Goal: Task Accomplishment & Management: Use online tool/utility

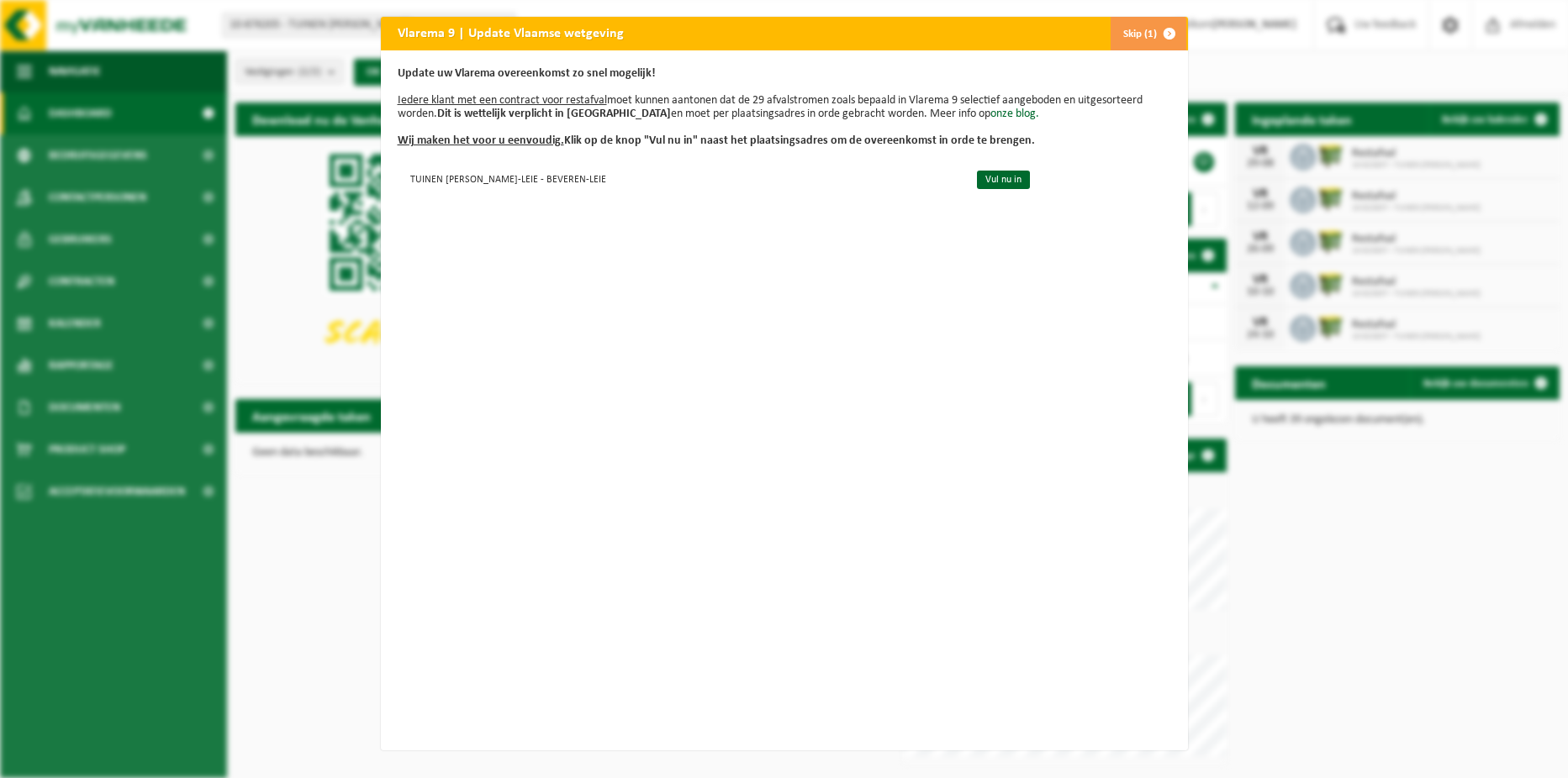
click at [1171, 35] on span "button" at bounding box center [1169, 33] width 34 height 34
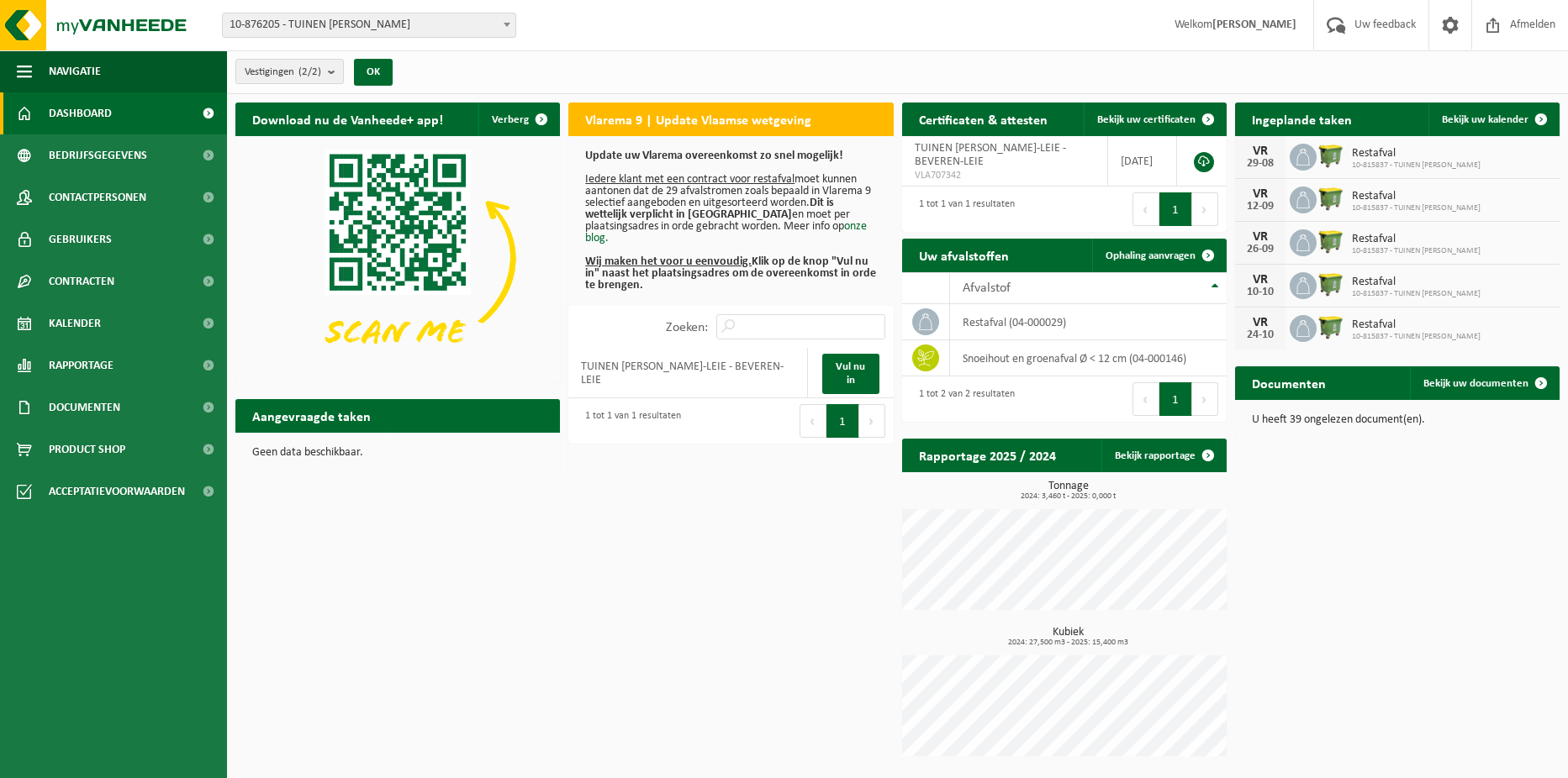
click at [1355, 154] on span "Restafval" at bounding box center [1416, 154] width 129 height 14
click at [977, 327] on td "restafval (04-000029)" at bounding box center [1088, 323] width 277 height 36
click at [1171, 252] on span "Ophaling aanvragen" at bounding box center [1150, 255] width 90 height 11
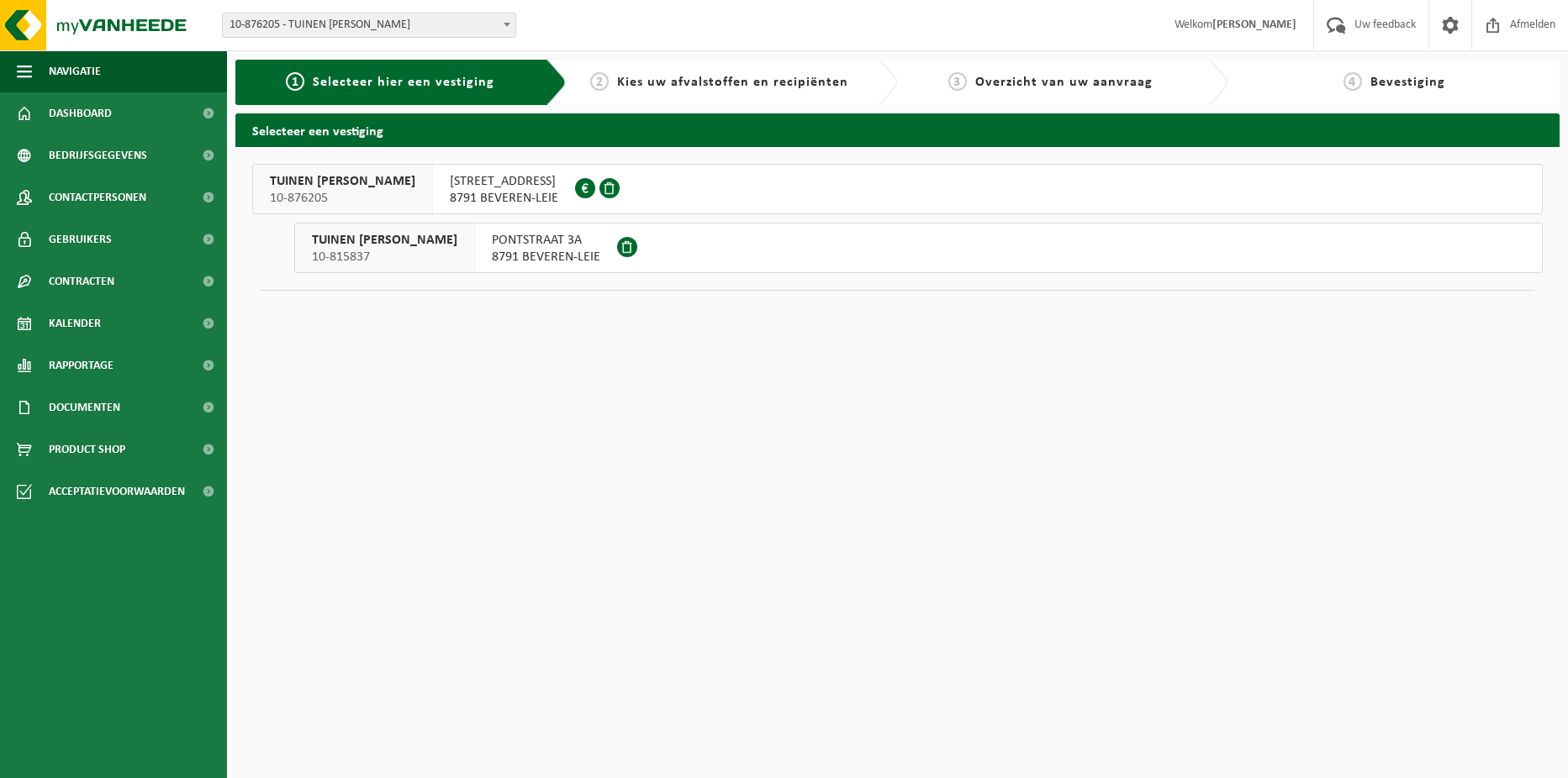
click at [601, 246] on span "PONTSTRAAT 3A" at bounding box center [546, 240] width 109 height 16
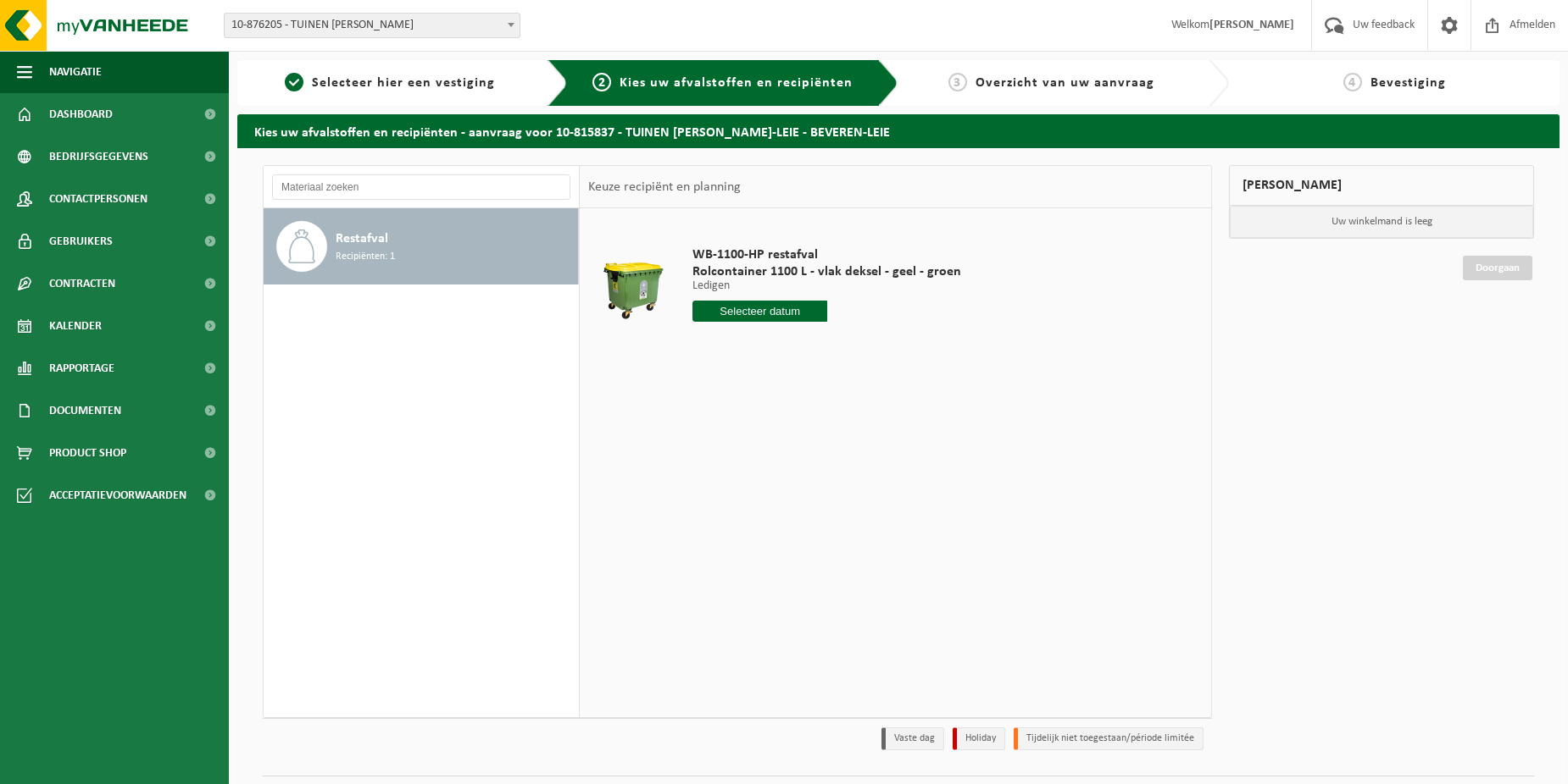
click at [757, 308] on input "text" at bounding box center [759, 311] width 135 height 21
click at [828, 489] on div "22" at bounding box center [828, 488] width 30 height 27
type input "Van [DATE]"
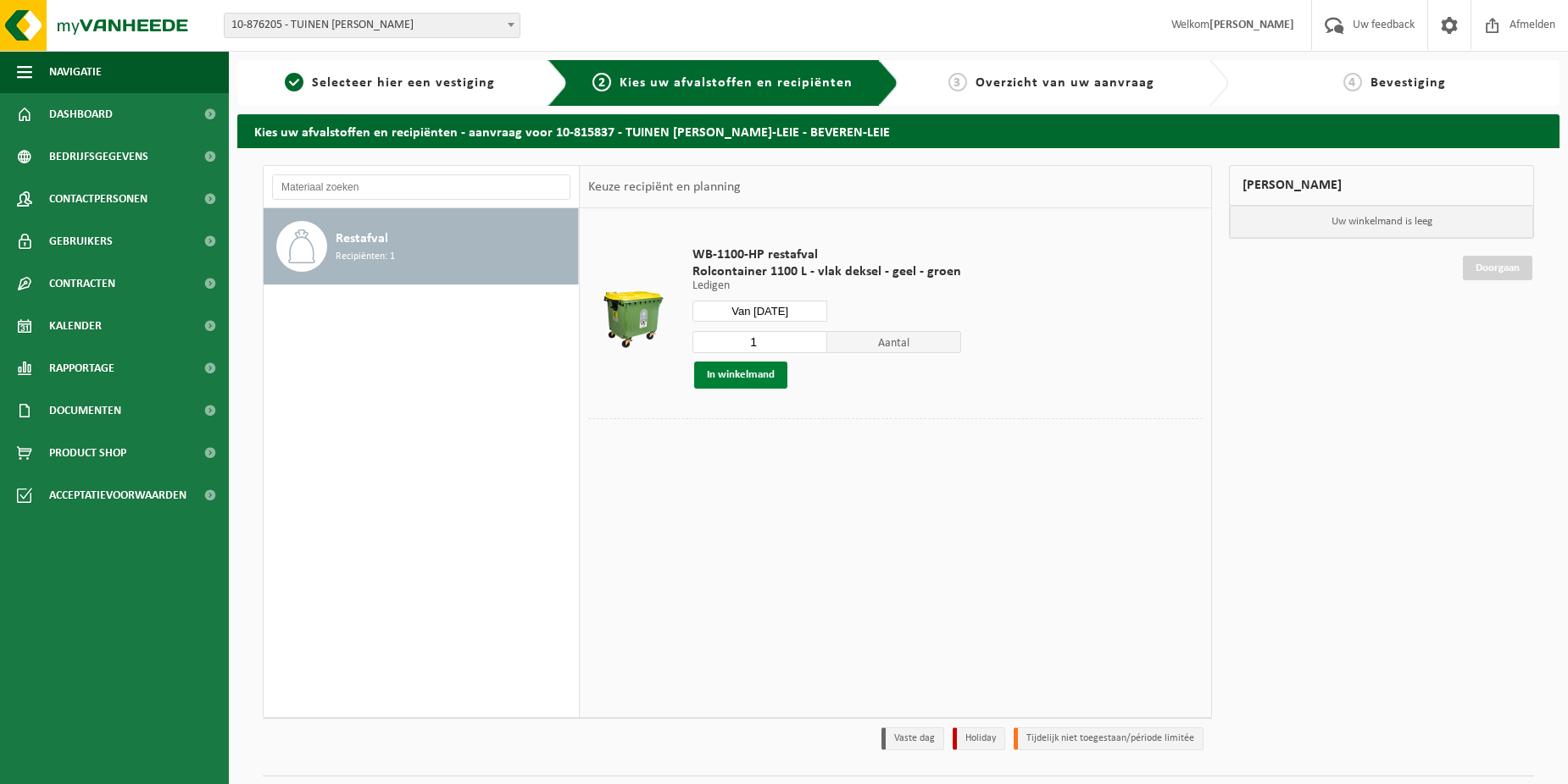
click at [759, 376] on button "In winkelmand" at bounding box center [740, 375] width 93 height 27
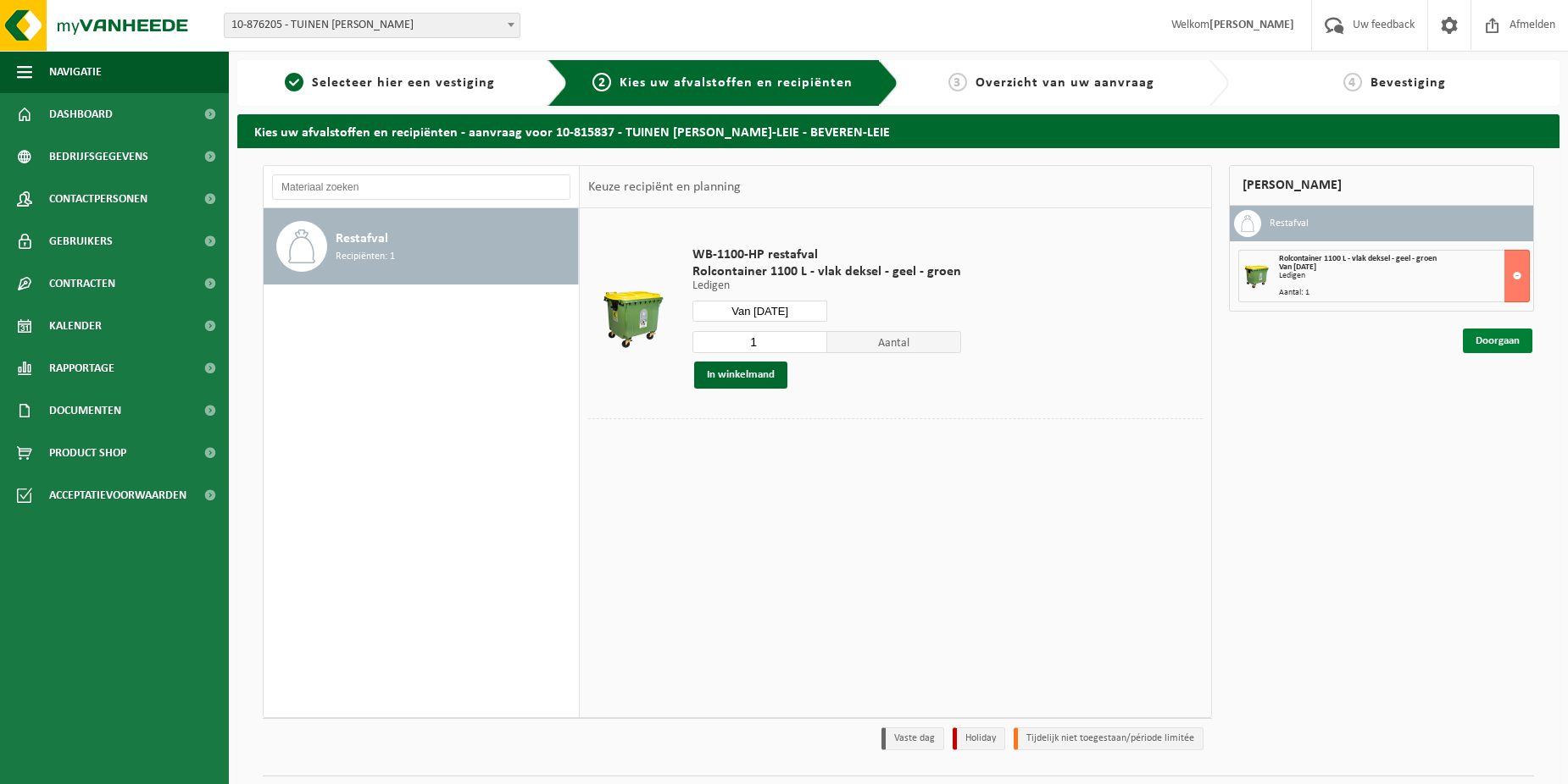
click at [1503, 334] on link "Doorgaan" at bounding box center [1498, 341] width 70 height 24
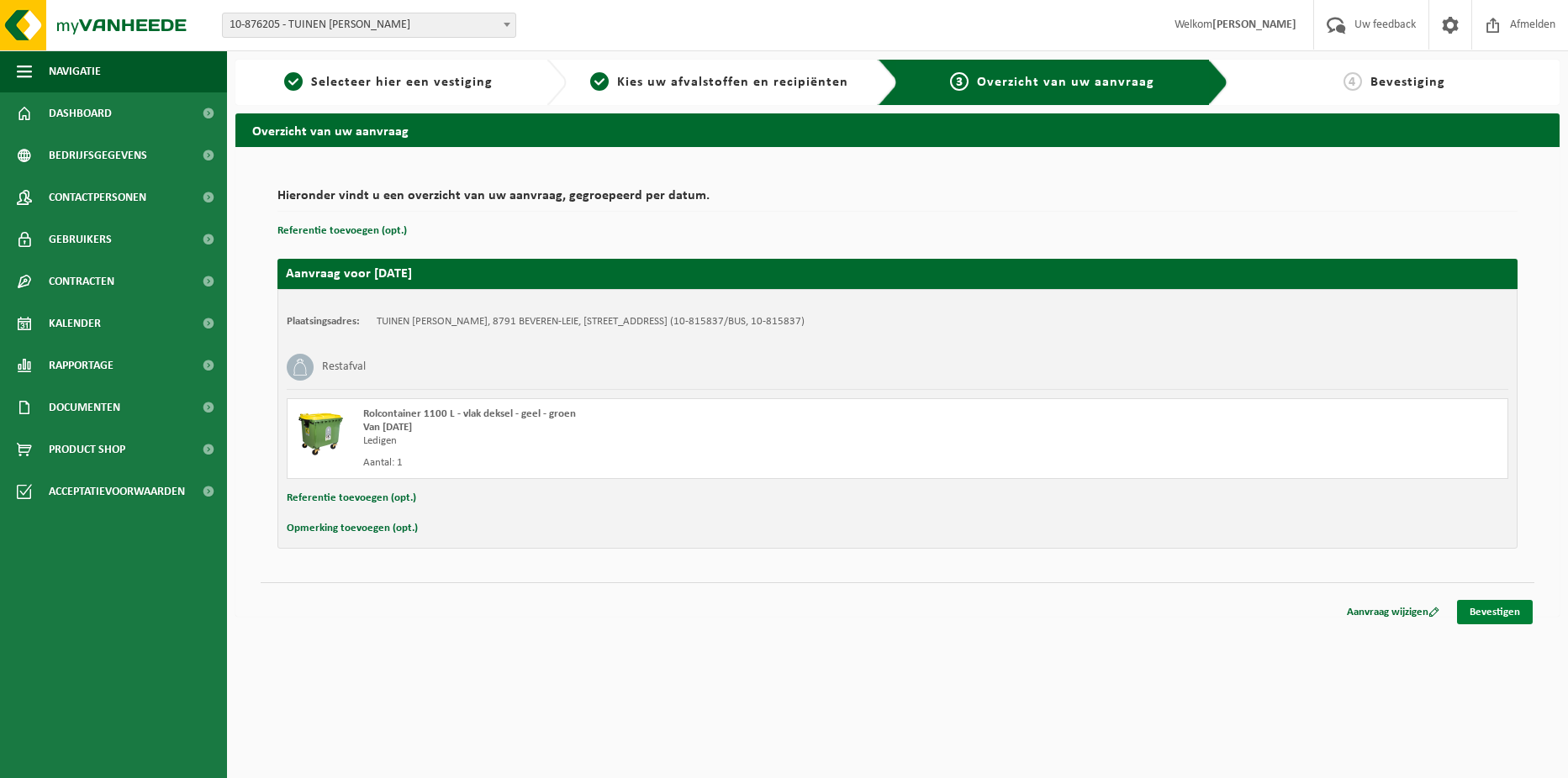
click at [1496, 605] on link "Bevestigen" at bounding box center [1496, 612] width 76 height 24
